Goal: Task Accomplishment & Management: Manage account settings

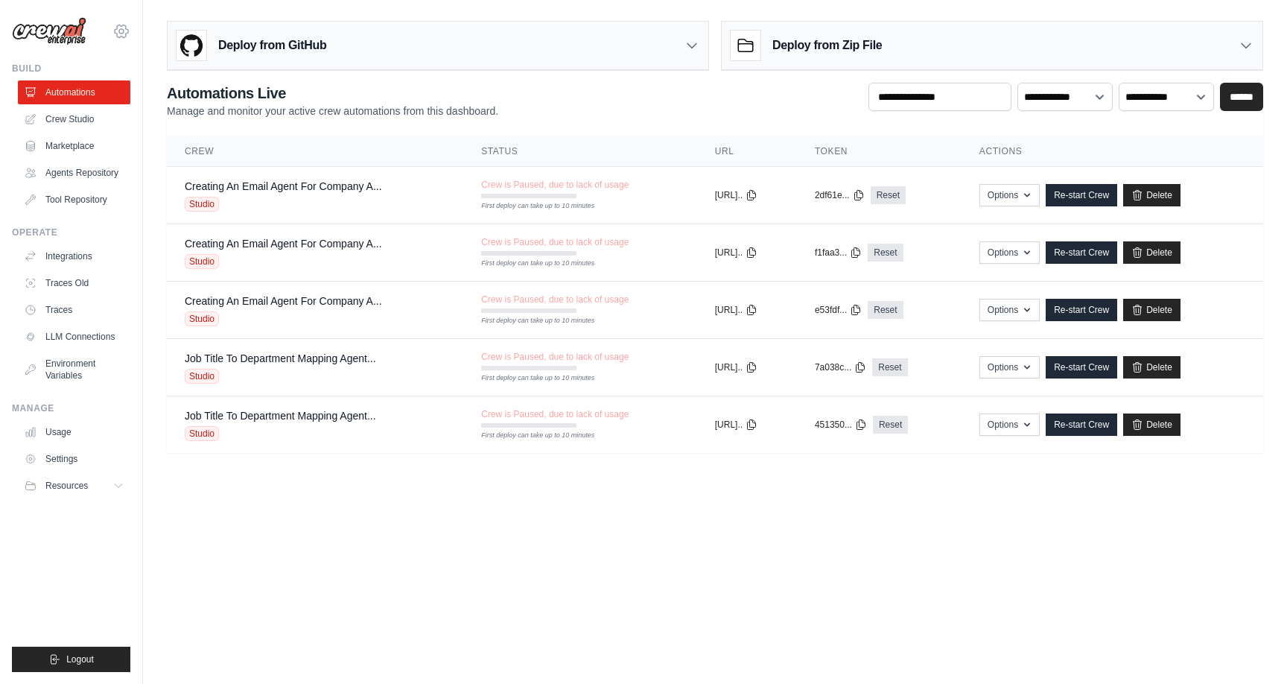
click at [122, 32] on icon at bounding box center [121, 31] width 18 height 18
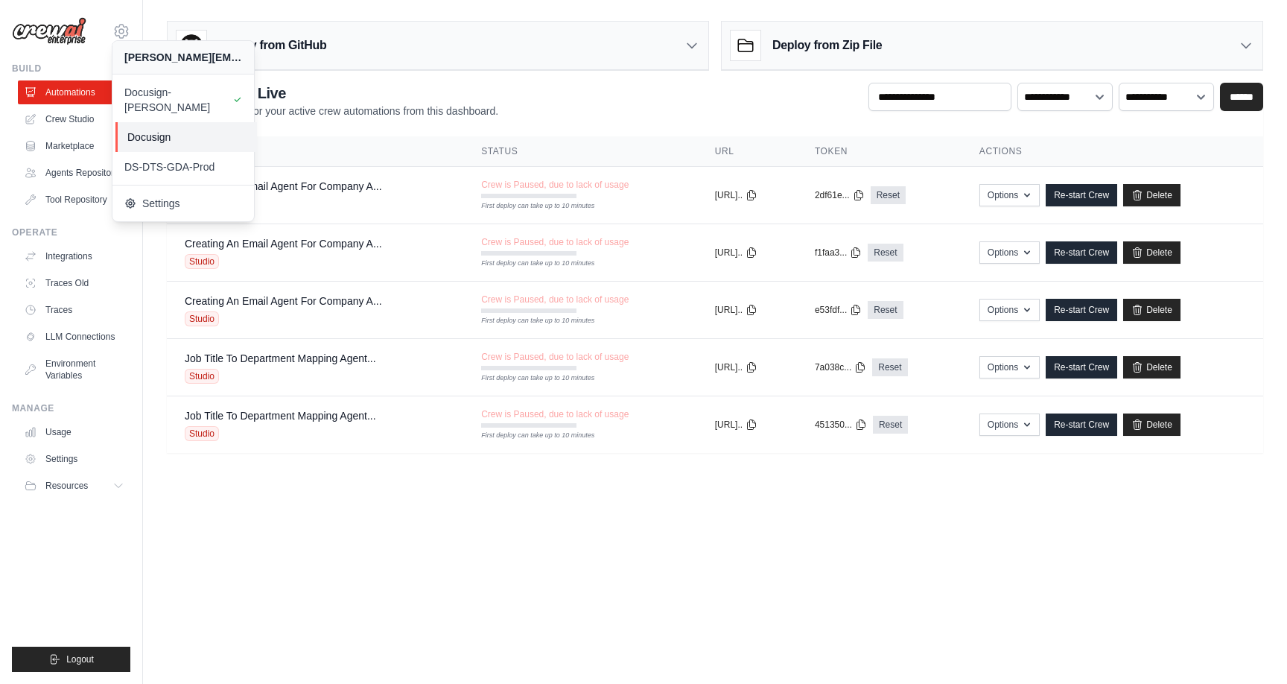
click at [151, 130] on span "Docusign" at bounding box center [186, 137] width 118 height 15
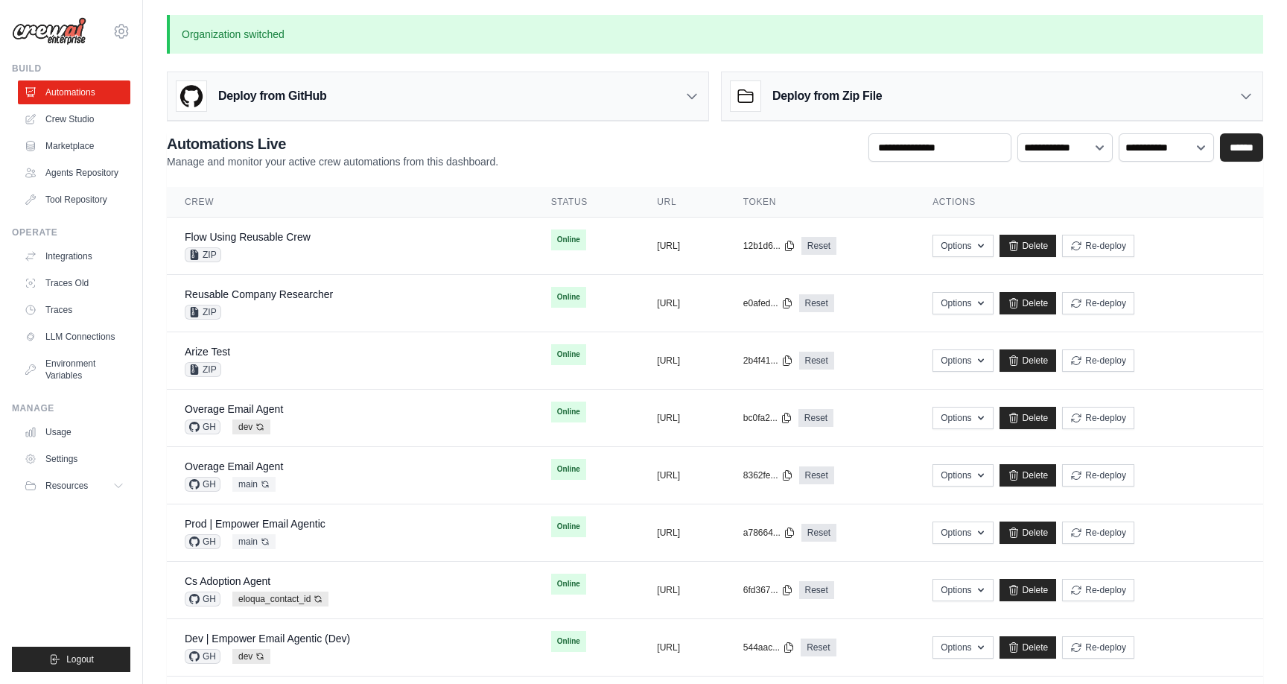
click at [115, 596] on ul "Build Automations Crew Studio Marketplace Agents Repository GitHub" at bounding box center [71, 367] width 118 height 609
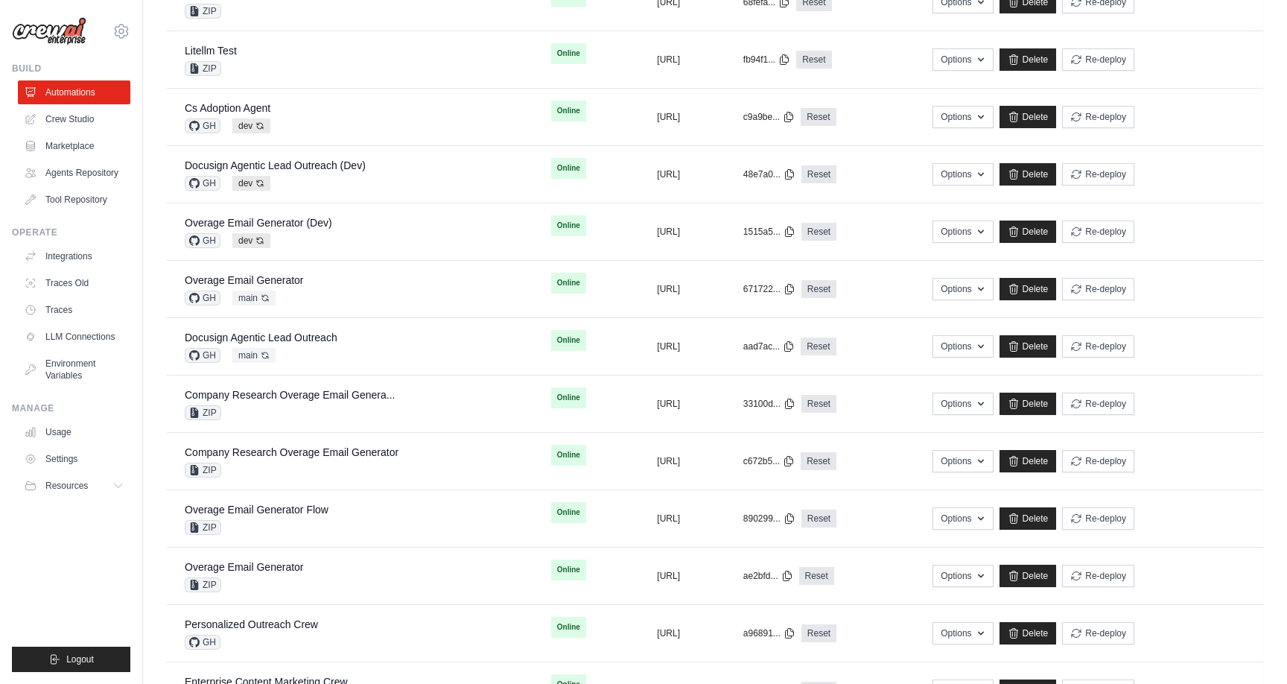
scroll to position [924, 0]
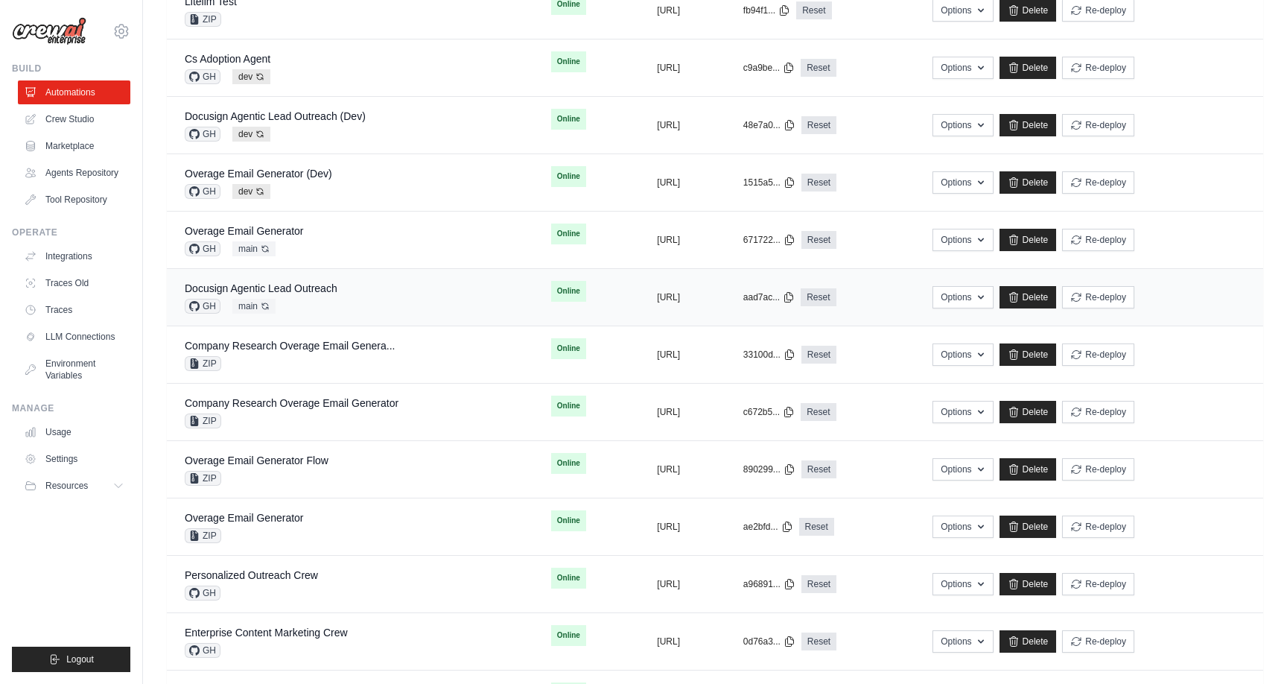
click at [331, 294] on div "Docusign Agentic Lead Outreach" at bounding box center [261, 288] width 153 height 15
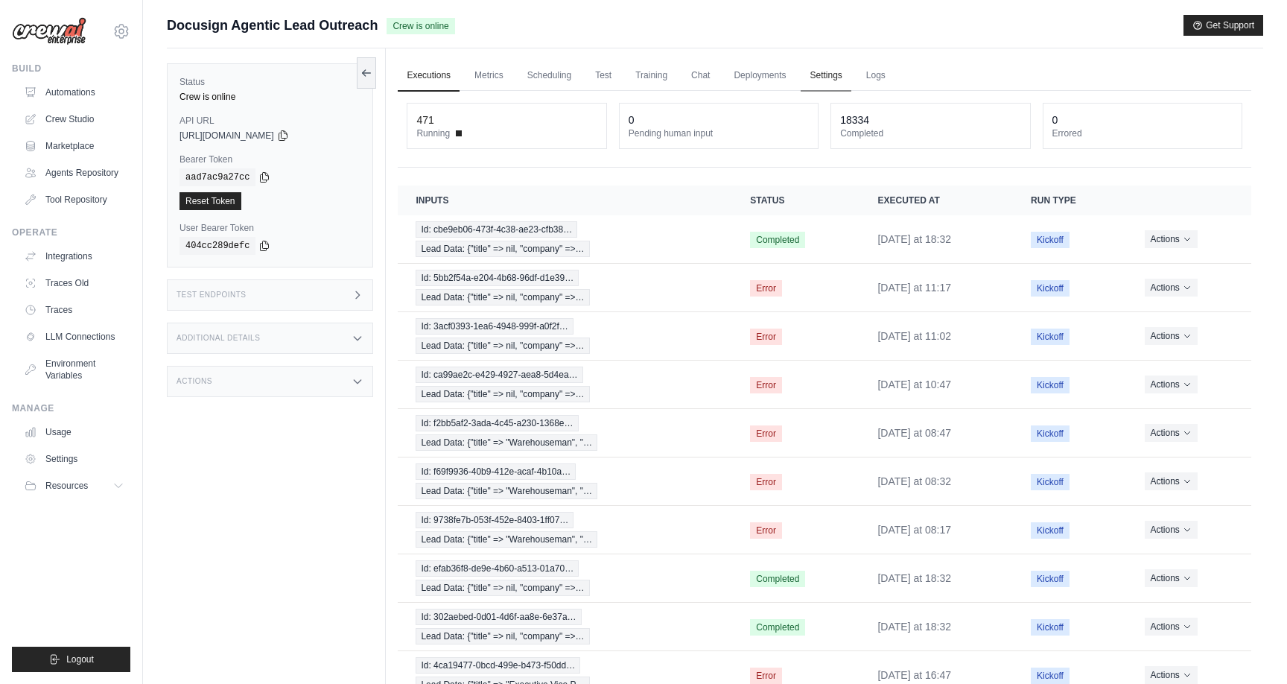
click at [837, 77] on link "Settings" at bounding box center [826, 75] width 50 height 31
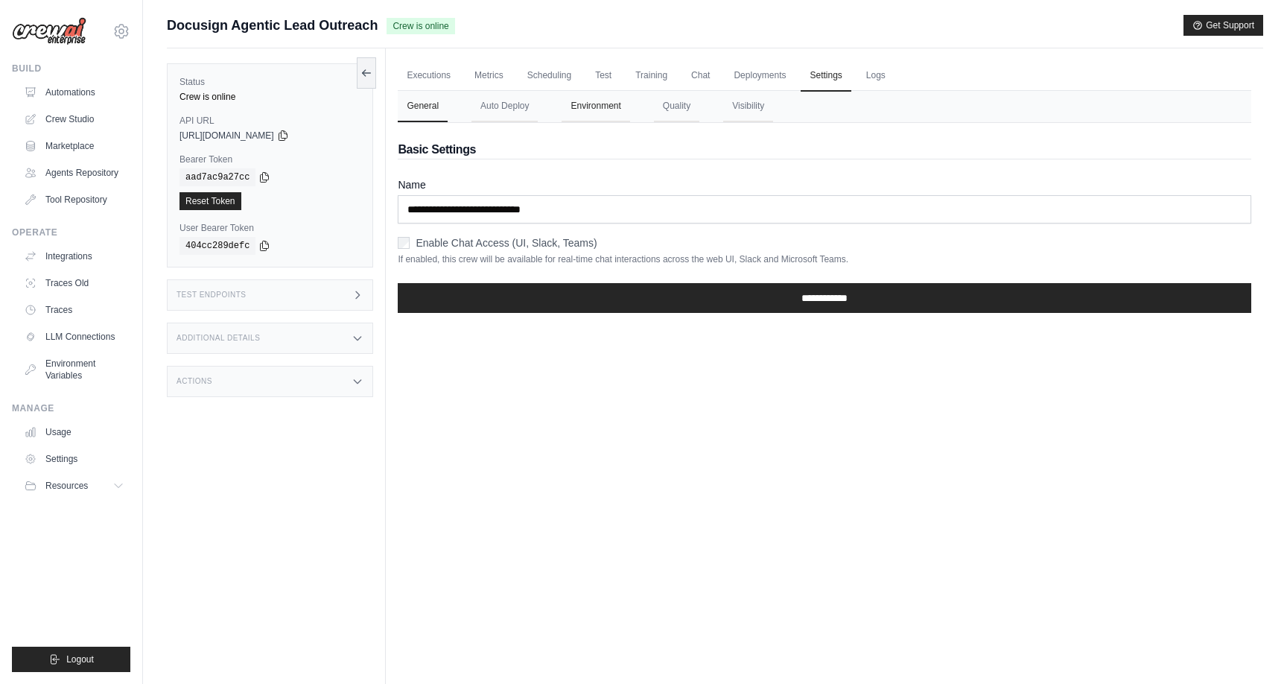
click at [603, 112] on button "Environment" at bounding box center [596, 106] width 68 height 31
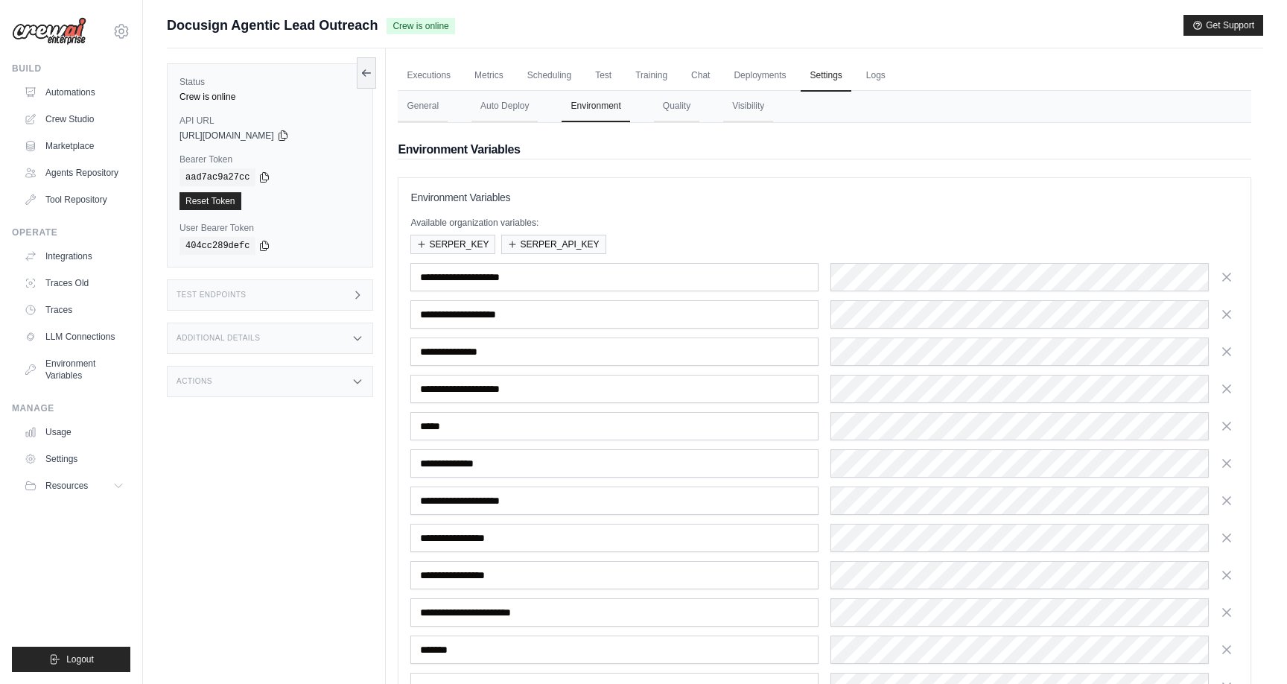
click at [372, 584] on div "Status Crew is online API URL copied https://docusign-agentic-lead-outreach-233…" at bounding box center [276, 390] width 219 height 684
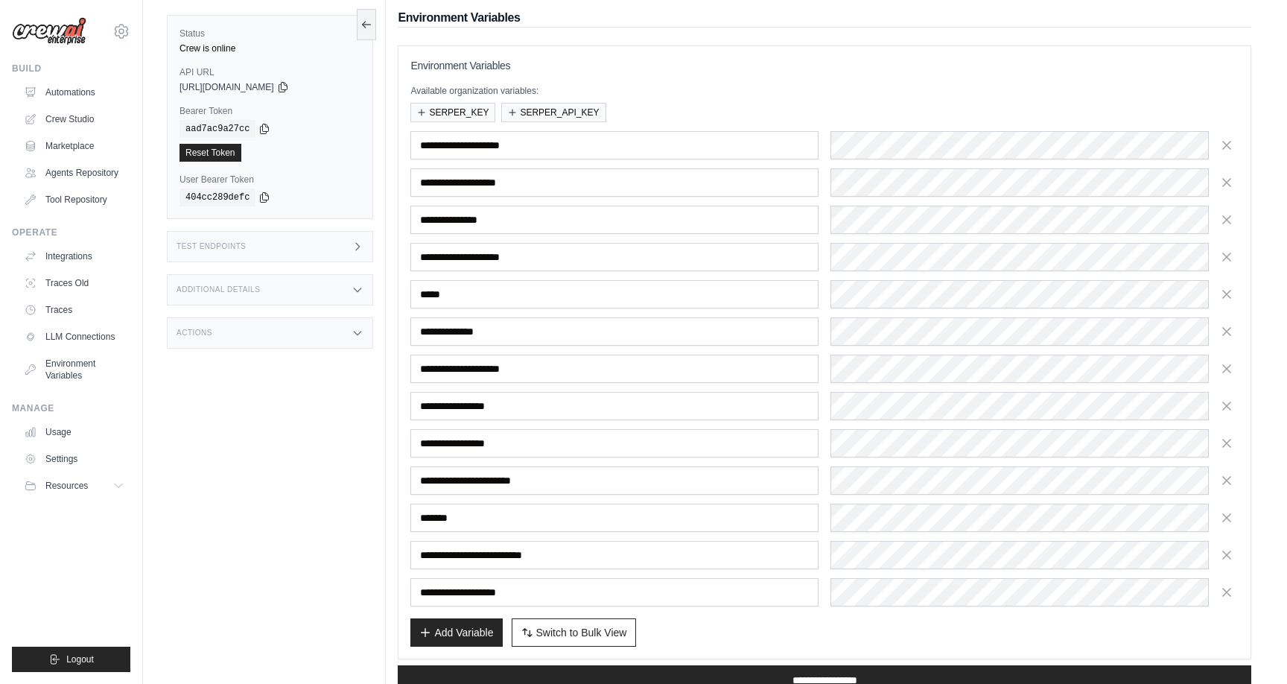
scroll to position [122, 0]
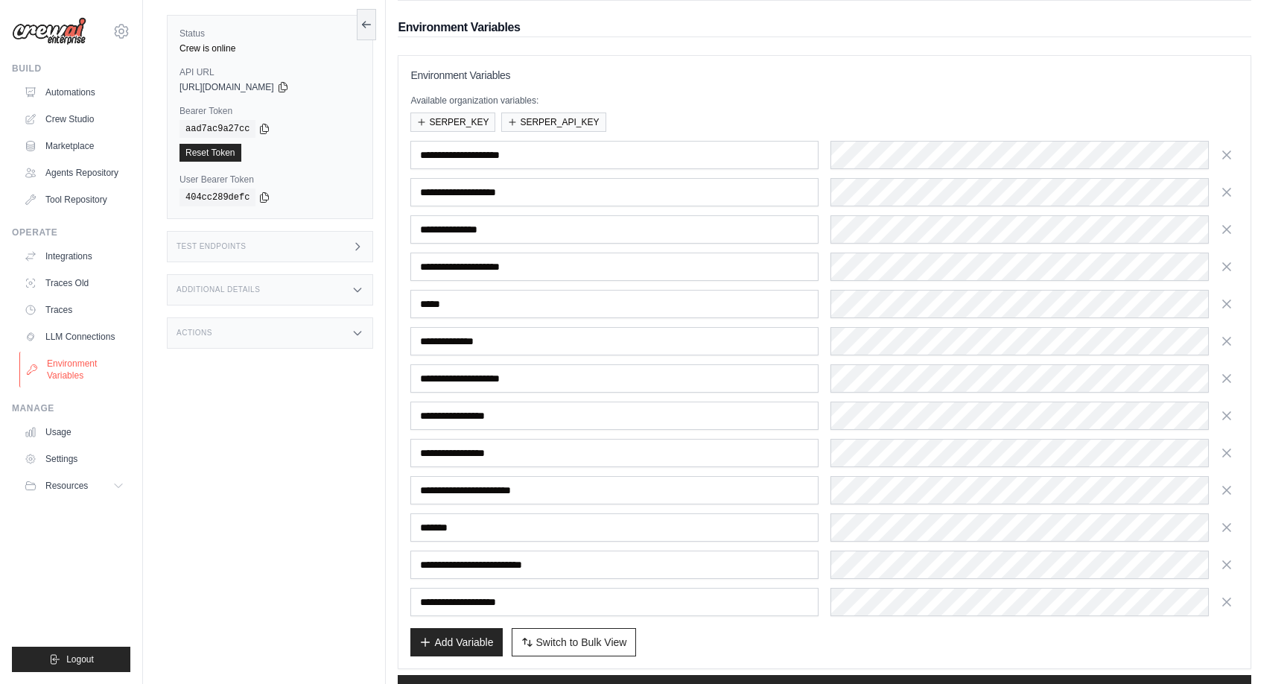
click at [95, 372] on link "Environment Variables" at bounding box center [75, 370] width 112 height 36
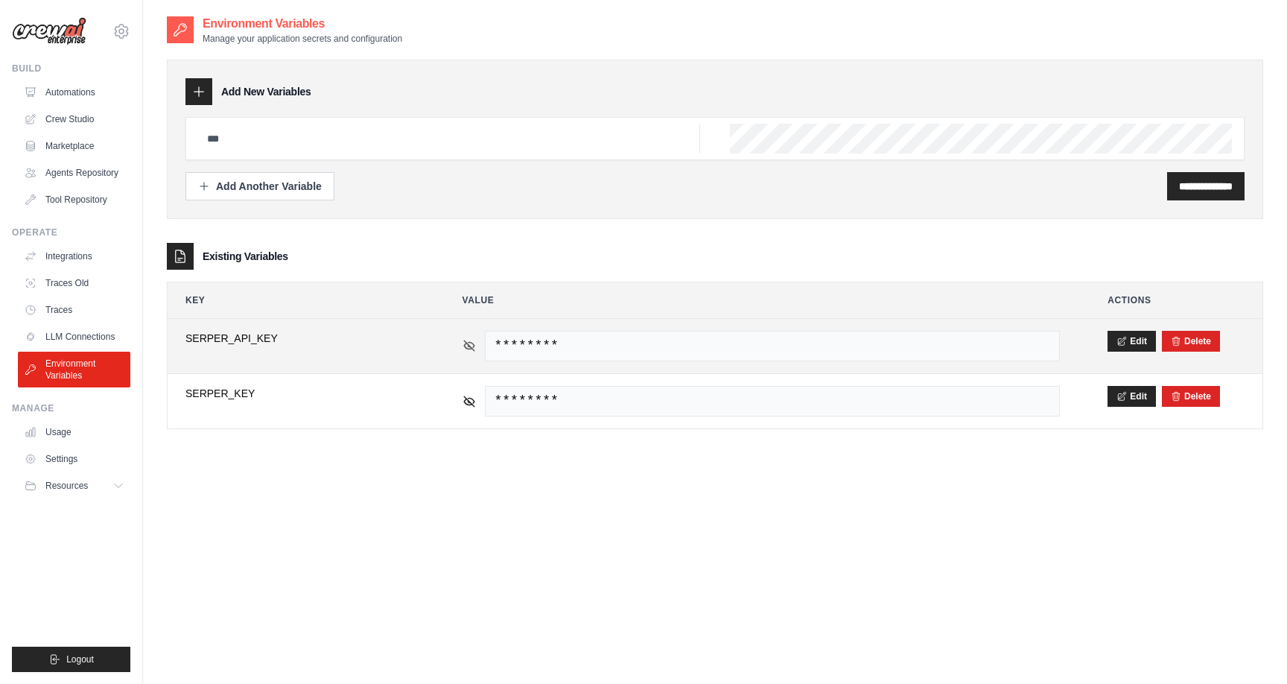
click at [471, 352] on icon at bounding box center [469, 345] width 13 height 13
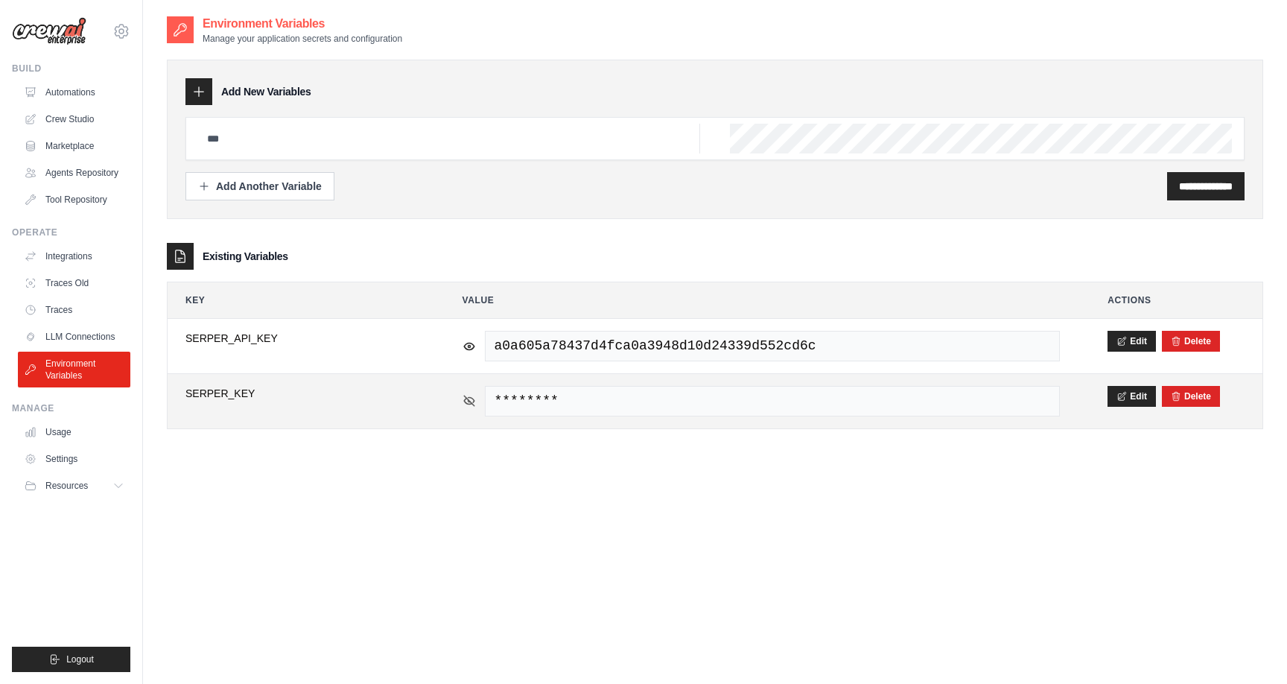
click at [466, 405] on icon at bounding box center [469, 400] width 13 height 13
